Goal: Information Seeking & Learning: Understand process/instructions

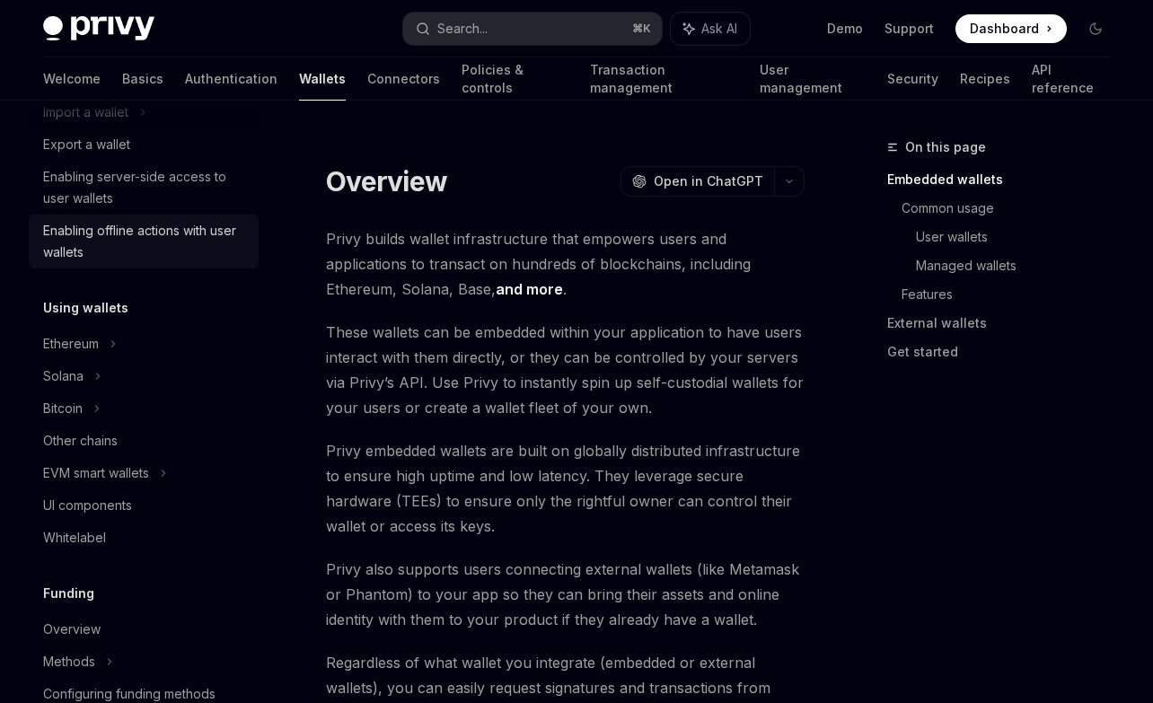
scroll to position [377, 0]
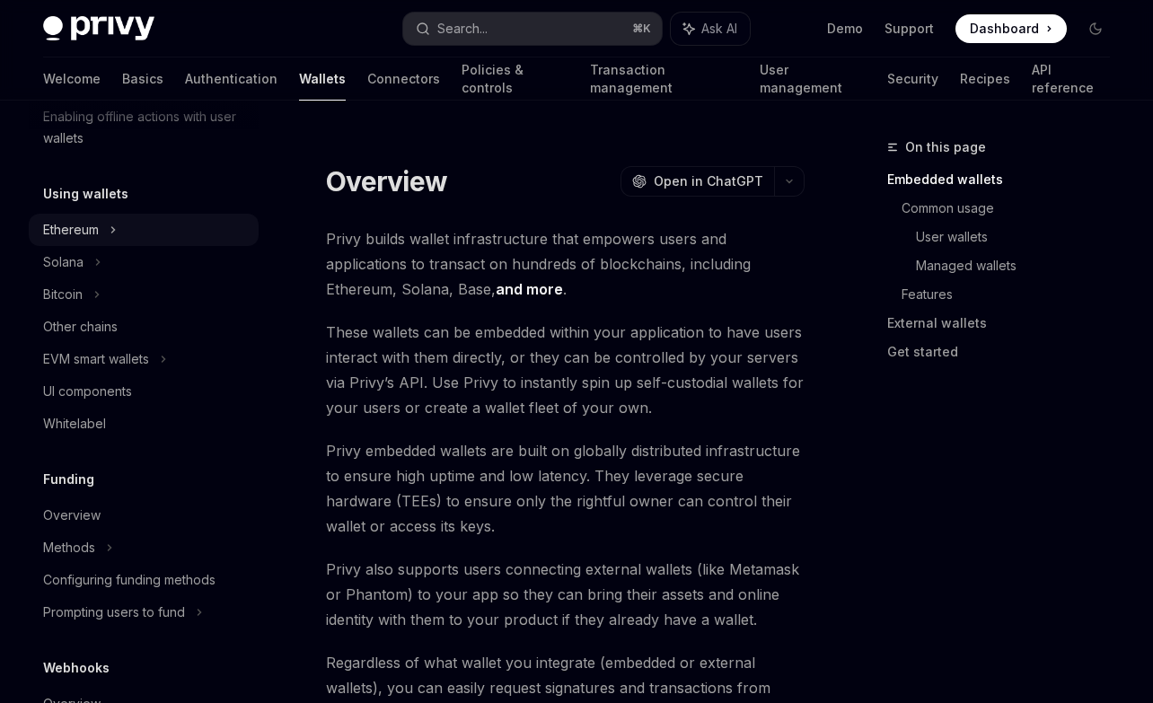
click at [103, 225] on div "Ethereum" at bounding box center [144, 230] width 230 height 32
type textarea "*"
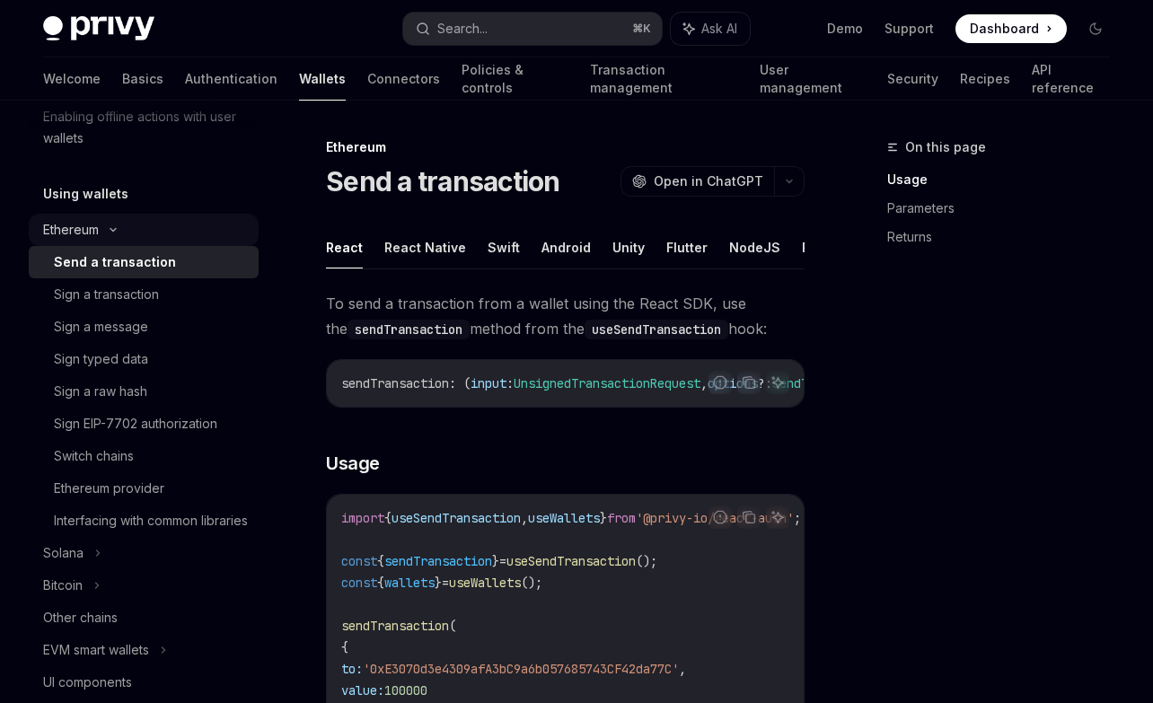
click at [103, 227] on icon at bounding box center [113, 229] width 22 height 7
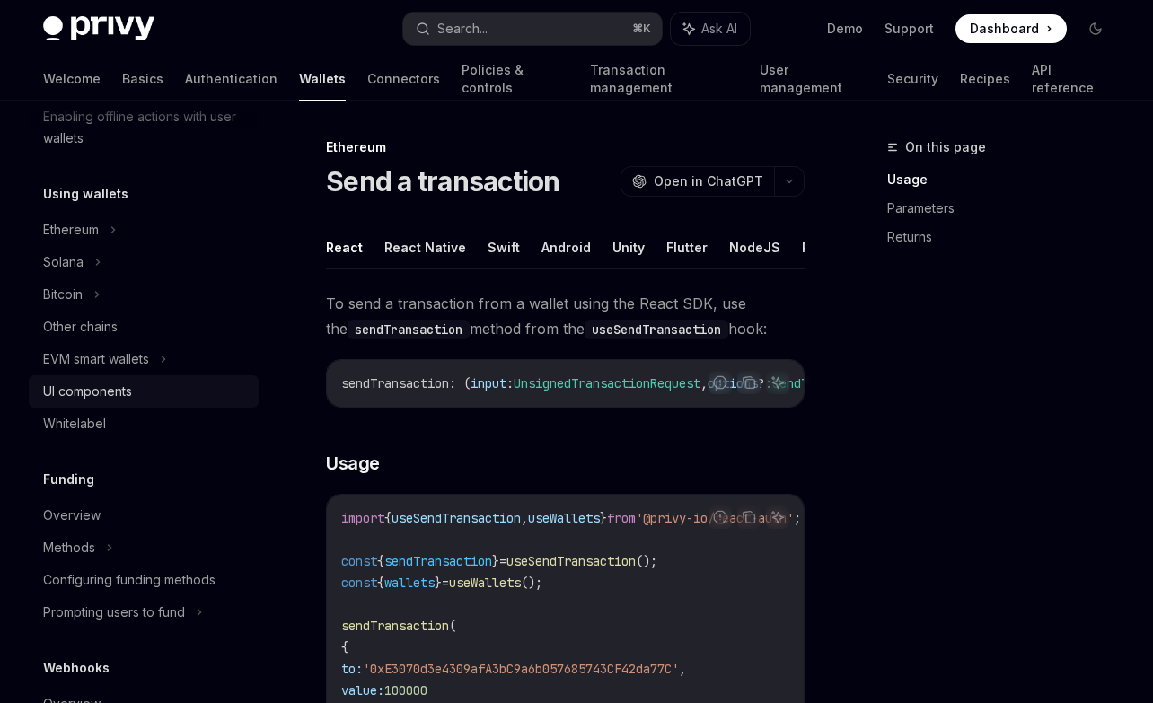
click at [116, 376] on link "UI components" at bounding box center [144, 391] width 230 height 32
click at [115, 368] on div "EVM smart wallets" at bounding box center [96, 359] width 106 height 22
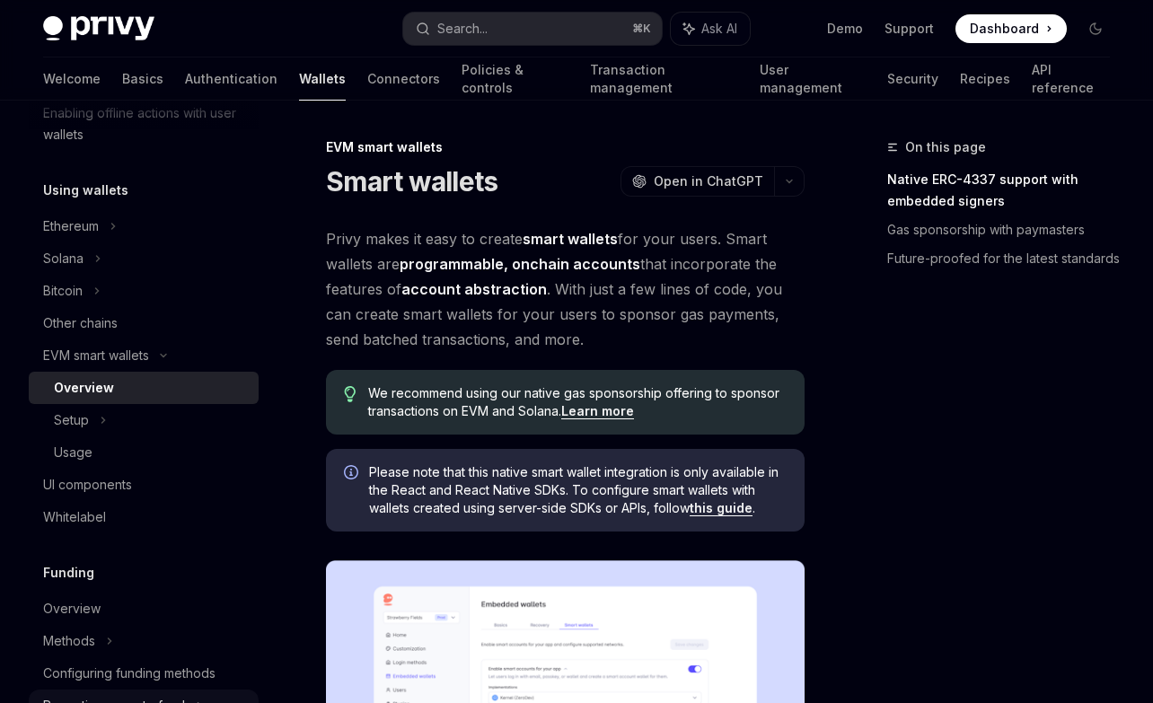
scroll to position [371, 0]
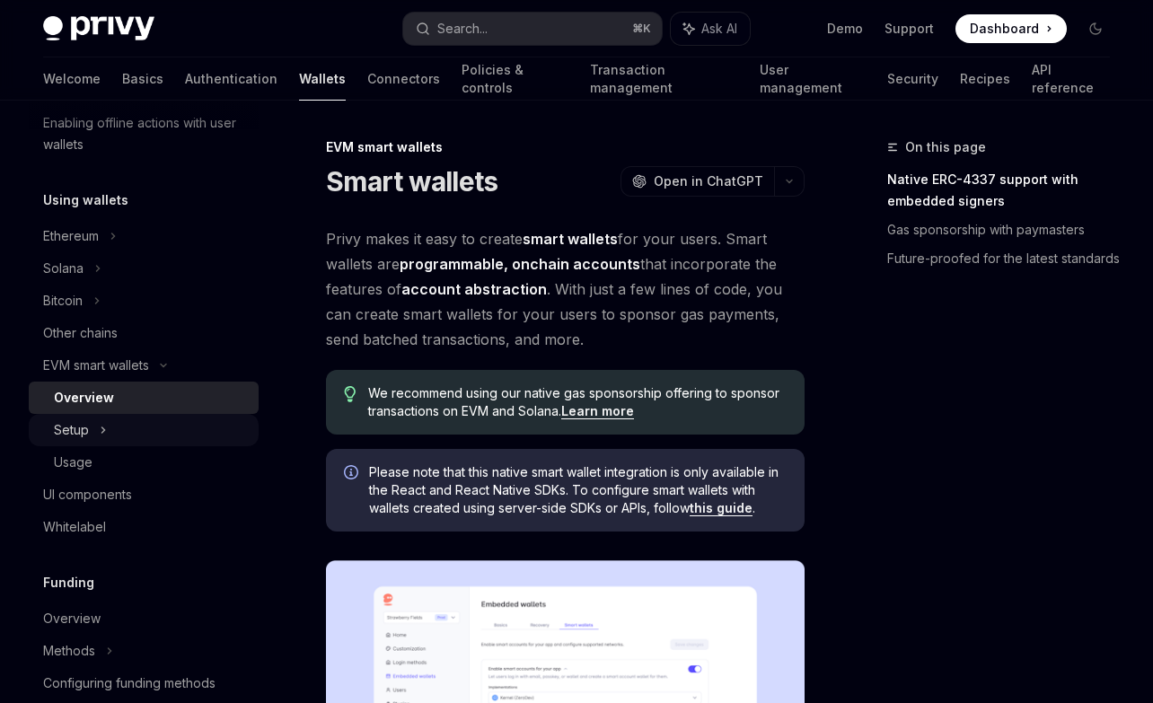
click at [106, 438] on div "Setup" at bounding box center [144, 430] width 230 height 32
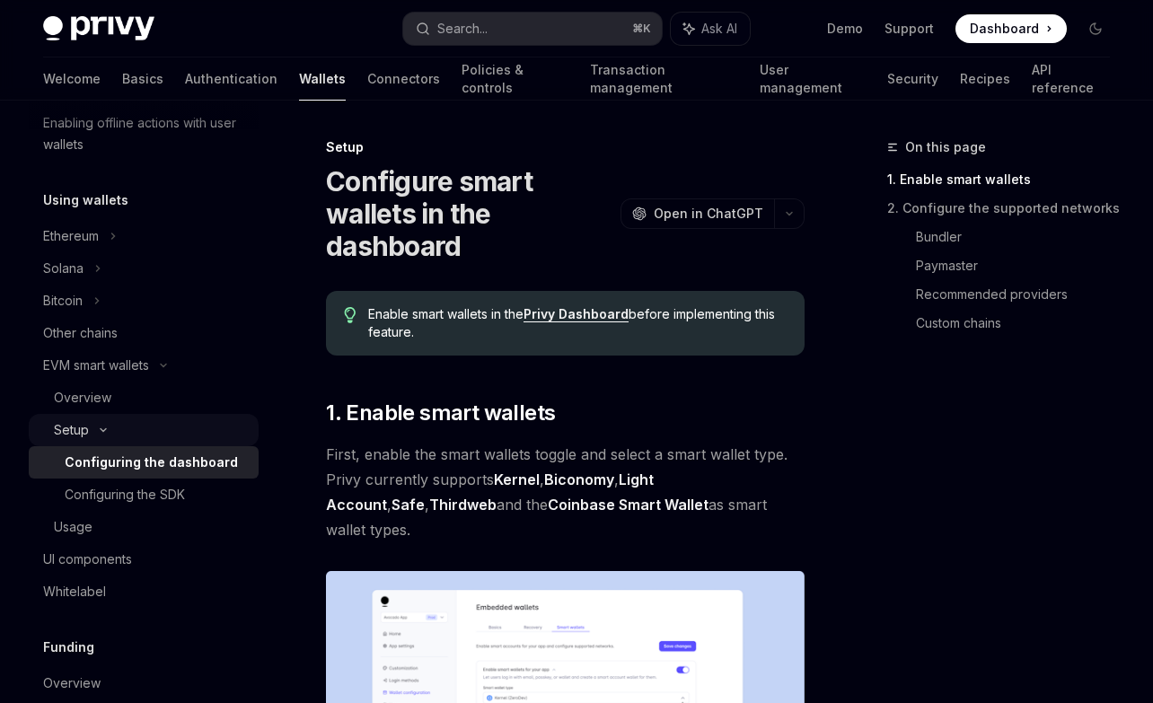
click at [106, 463] on div "Configuring the dashboard" at bounding box center [151, 463] width 173 height 22
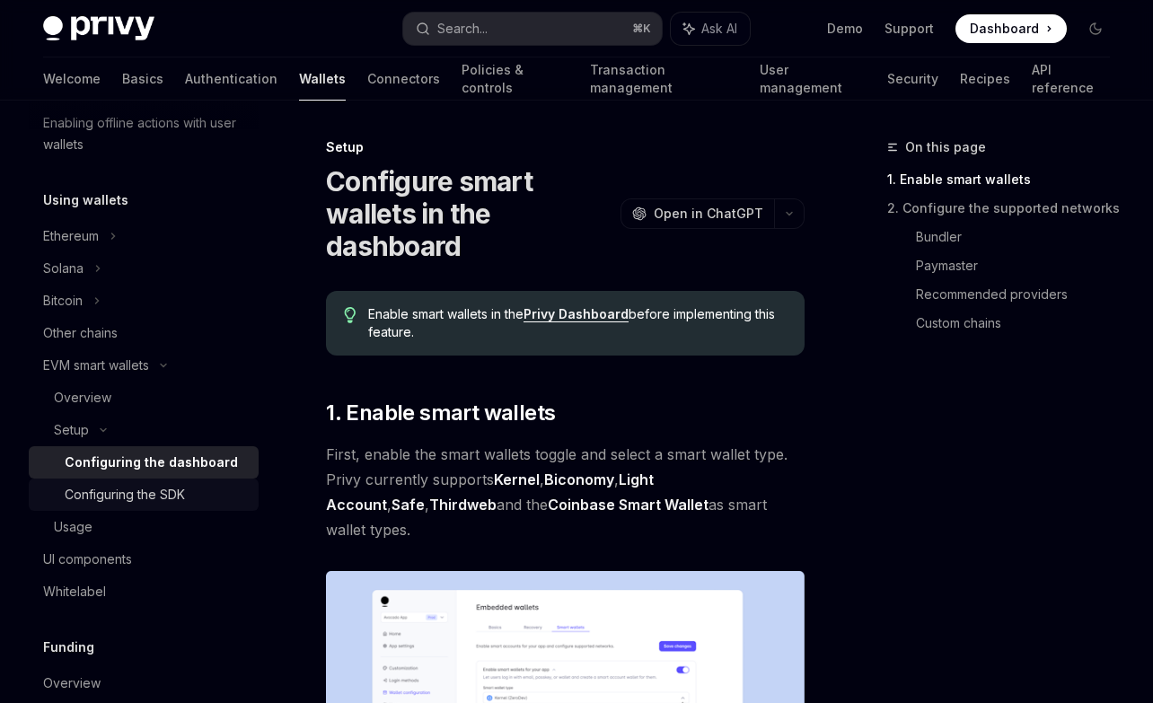
click at [98, 499] on div "Configuring the SDK" at bounding box center [125, 495] width 120 height 22
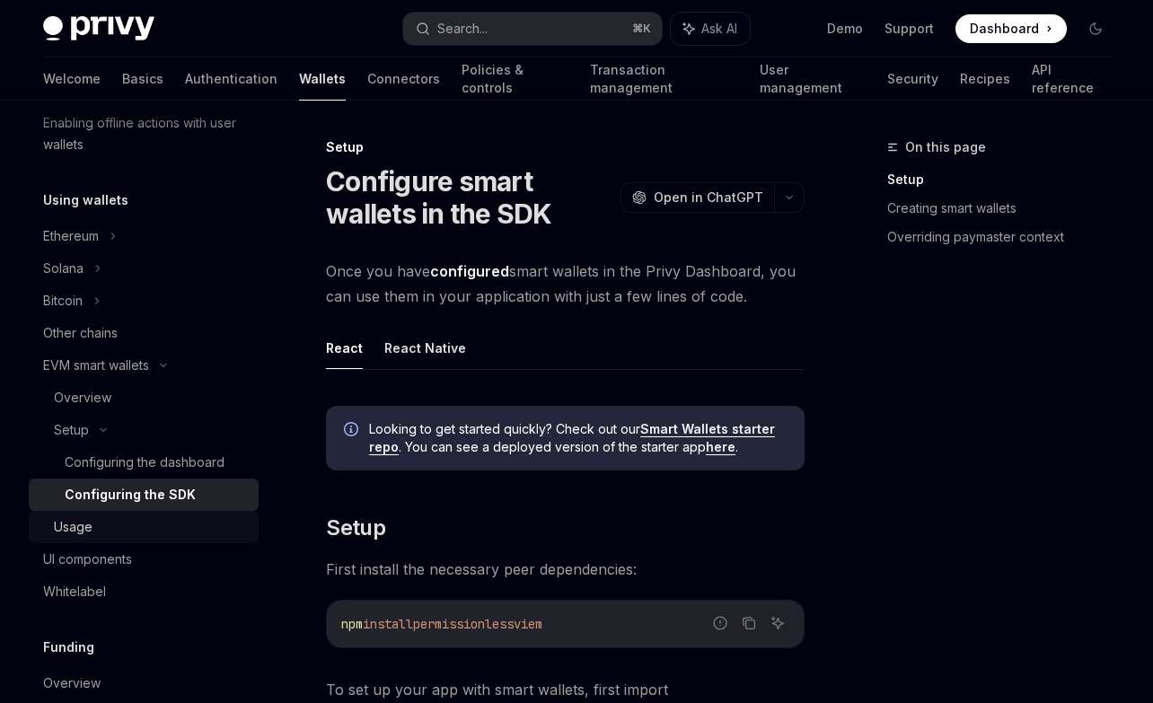
click at [98, 522] on div "Usage" at bounding box center [151, 527] width 194 height 22
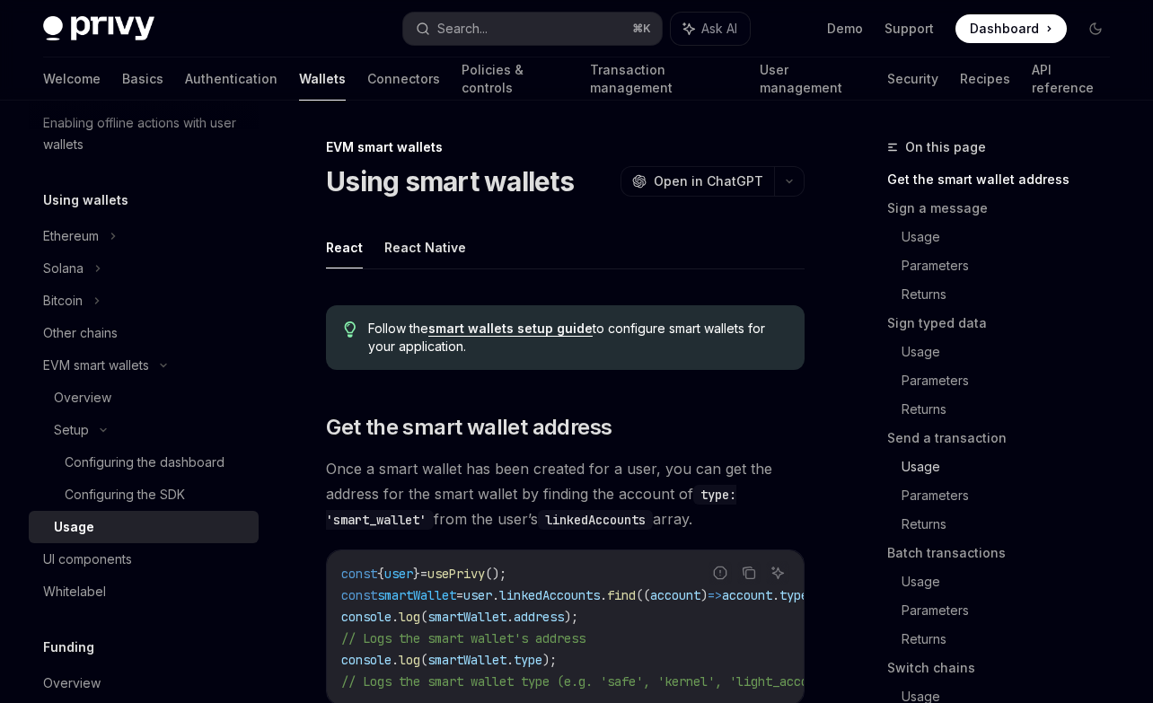
click at [940, 466] on link "Usage" at bounding box center [1013, 467] width 223 height 29
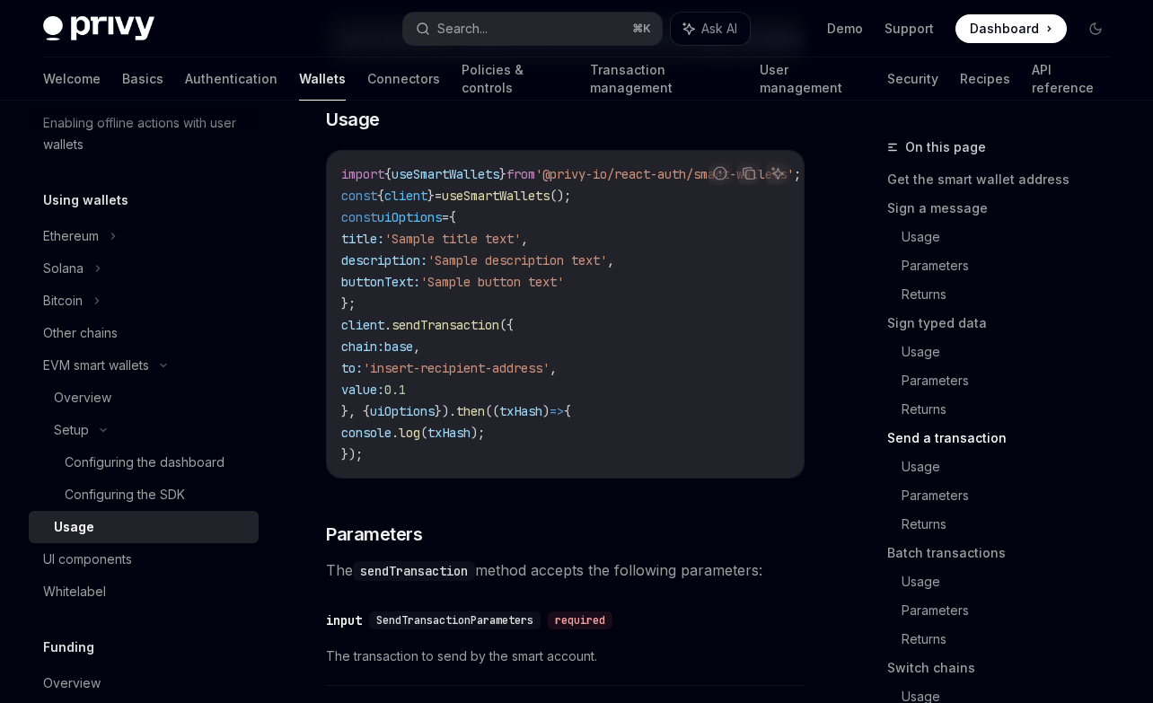
scroll to position [2929, 0]
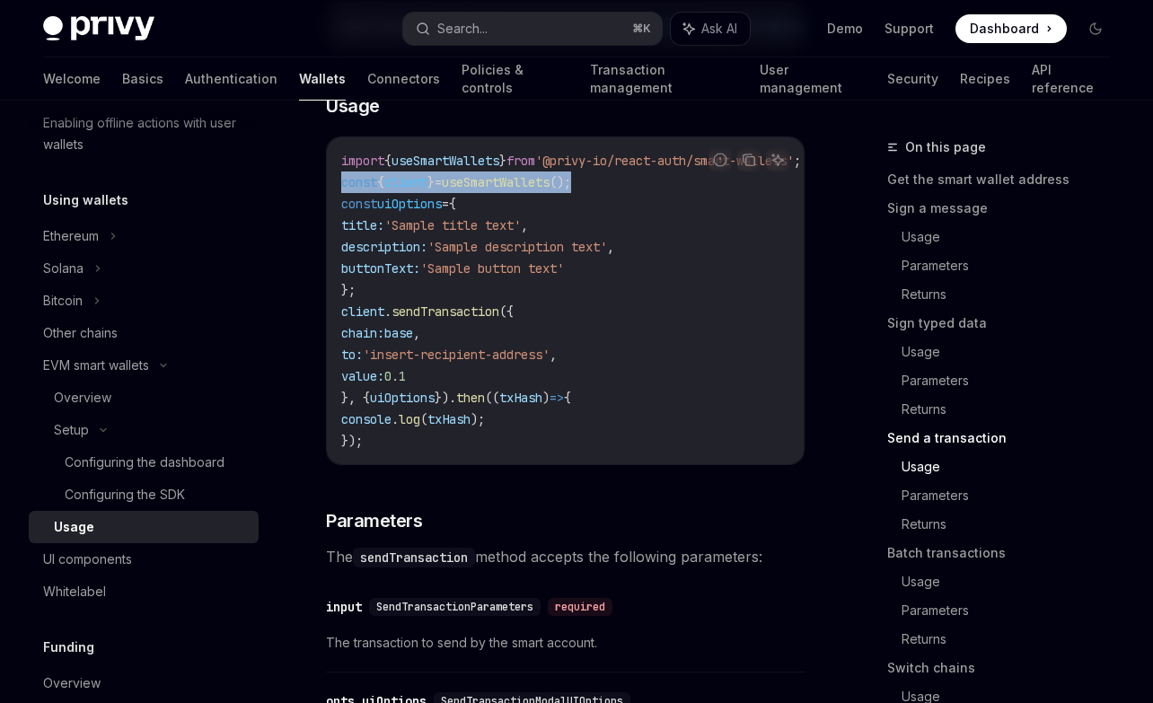
drag, startPoint x: 395, startPoint y: 228, endPoint x: 318, endPoint y: 228, distance: 77.2
click at [318, 228] on div "EVM smart wallets Using smart wallets OpenAI Open in ChatGPT OpenAI Open in Cha…" at bounding box center [397, 396] width 823 height 6378
copy span "const { client } = useSmartWallets ();"
type textarea "*"
